Goal: Download file/media

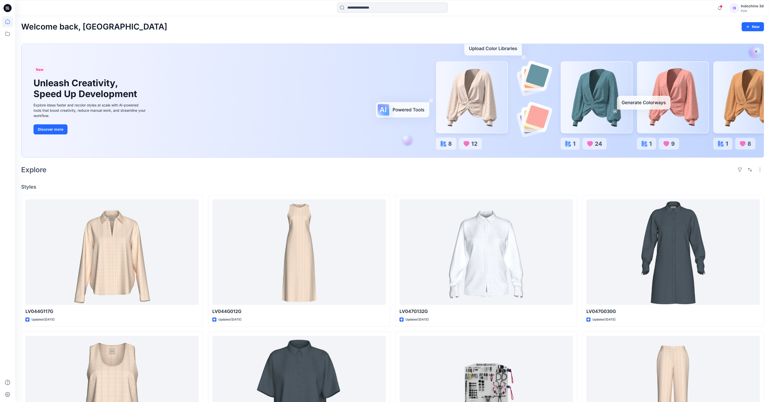
click at [267, 170] on div "Explore" at bounding box center [392, 170] width 743 height 12
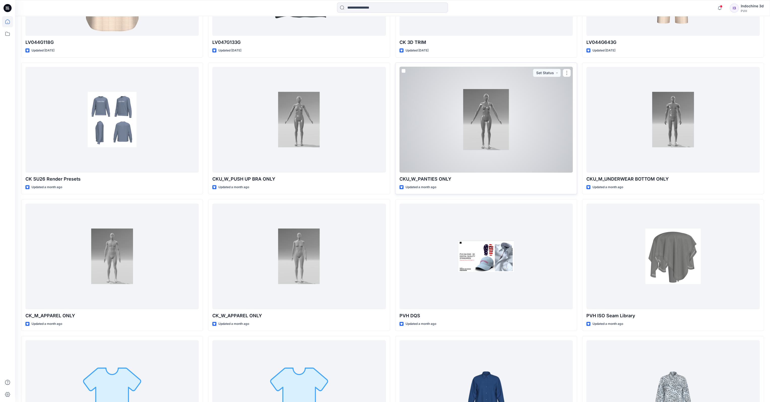
scroll to position [411, 0]
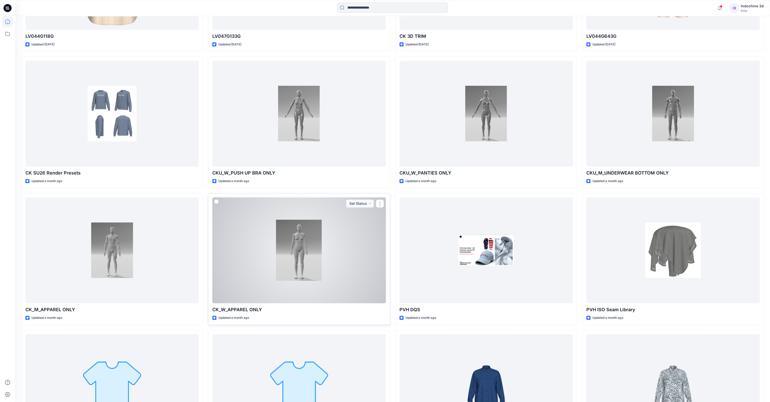
click at [267, 211] on div at bounding box center [298, 250] width 173 height 106
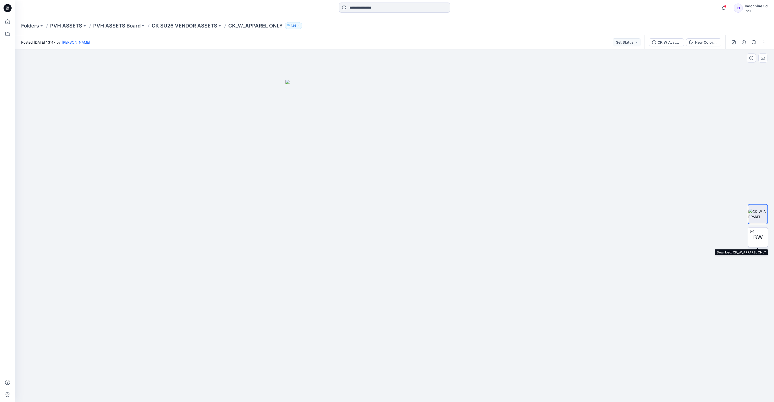
click at [267, 211] on span "BW" at bounding box center [758, 237] width 10 height 9
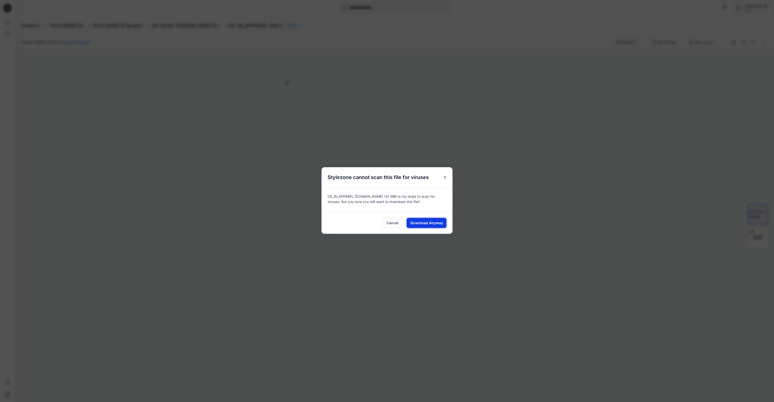
click at [267, 211] on span "Download Anyway" at bounding box center [426, 222] width 33 height 5
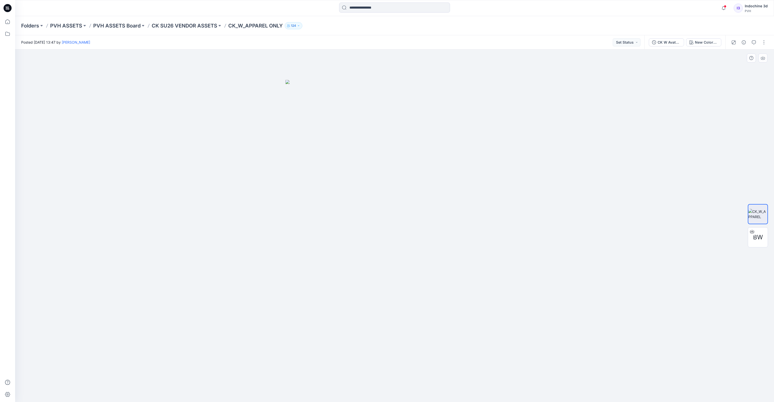
click at [267, 181] on div at bounding box center [394, 225] width 759 height 352
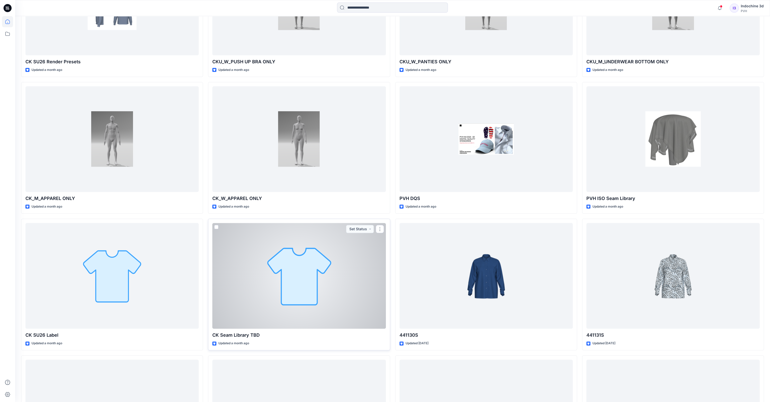
scroll to position [529, 0]
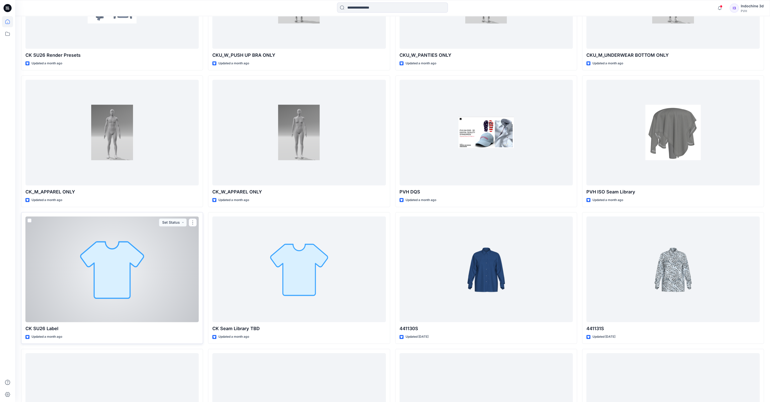
click at [113, 211] on div at bounding box center [111, 269] width 173 height 106
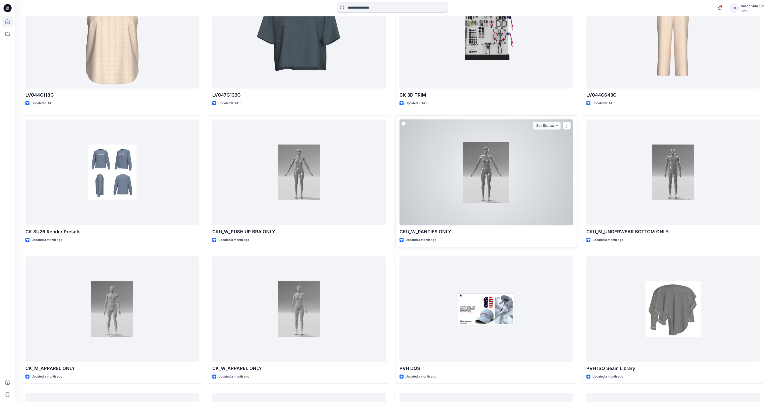
scroll to position [411, 0]
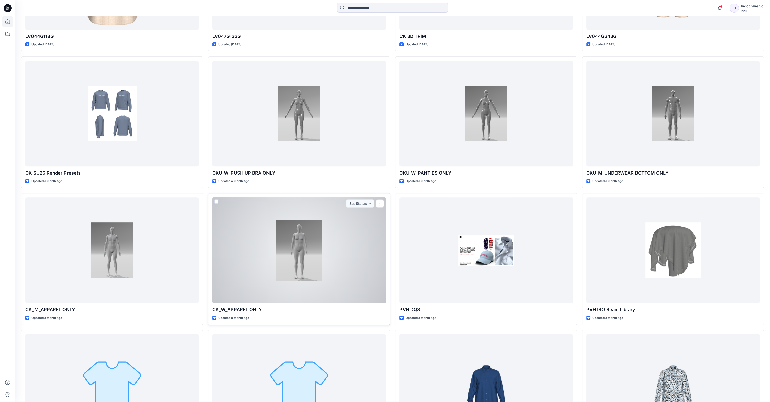
click at [267, 211] on div at bounding box center [298, 250] width 173 height 106
